Goal: Check status: Check status

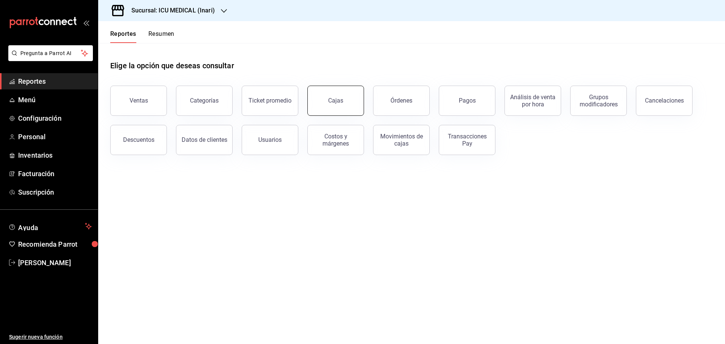
click at [359, 102] on link "Cajas" at bounding box center [335, 101] width 57 height 30
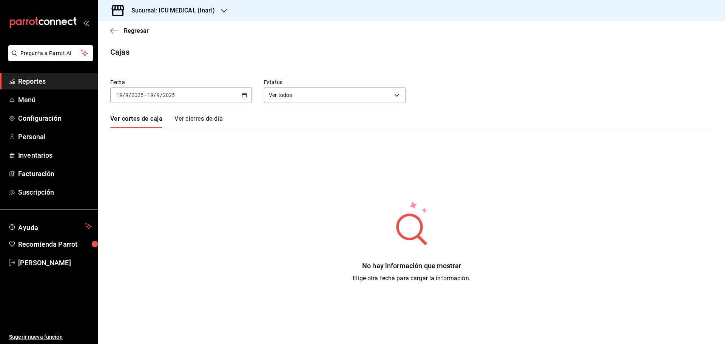
click at [218, 11] on div "Sucursal: ICU MEDICAL (Inari)" at bounding box center [167, 10] width 126 height 21
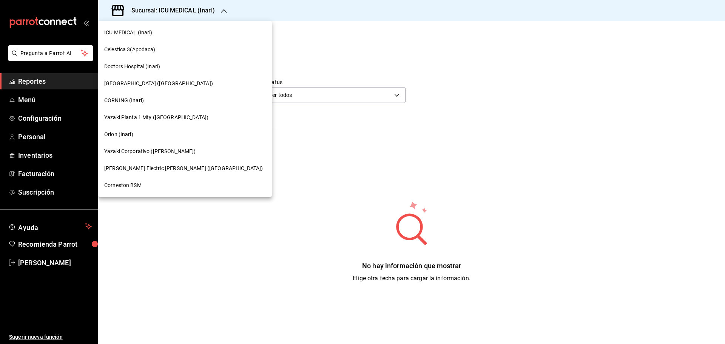
click at [162, 171] on span "[PERSON_NAME] Electric [PERSON_NAME] ([GEOGRAPHIC_DATA])" at bounding box center [183, 169] width 158 height 8
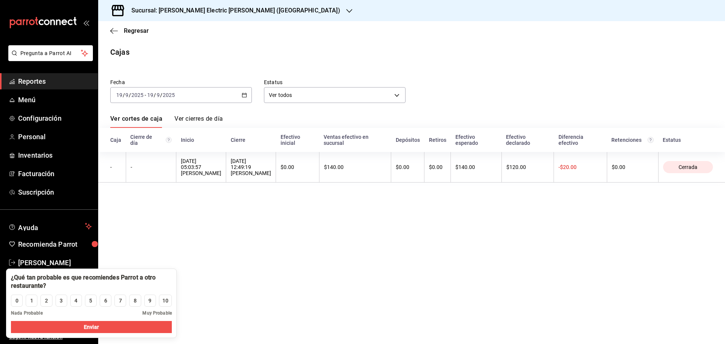
click at [248, 98] on div "[DATE] [DATE] - [DATE] [DATE]" at bounding box center [181, 95] width 142 height 16
click at [174, 208] on li "Rango de fechas" at bounding box center [146, 202] width 71 height 17
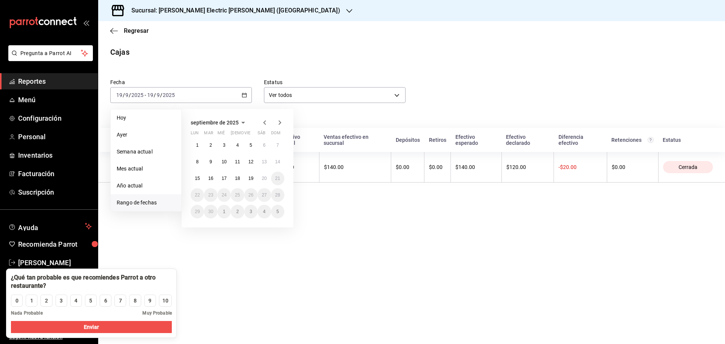
click at [262, 125] on icon "button" at bounding box center [264, 122] width 9 height 9
click at [201, 197] on button "18" at bounding box center [197, 195] width 13 height 14
click at [278, 196] on abbr "24" at bounding box center [277, 194] width 5 height 5
